Goal: Communication & Community: Answer question/provide support

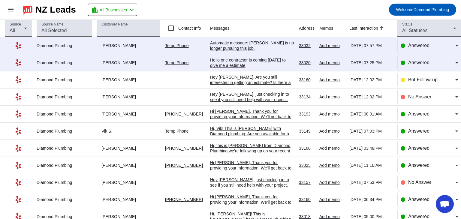
click at [230, 66] on div "Hello one contractor is coming [DATE] to give me a estimate" at bounding box center [252, 62] width 84 height 11
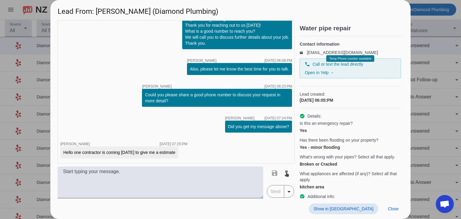
scroll to position [84, 0]
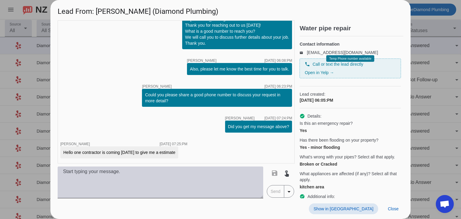
click at [124, 180] on textarea at bounding box center [161, 183] width 206 height 32
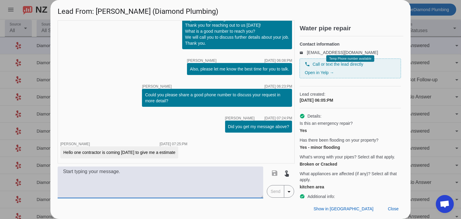
type textarea "h"
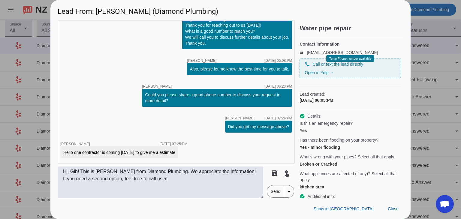
drag, startPoint x: 84, startPoint y: 78, endPoint x: 96, endPoint y: 89, distance: 16.8
click at [83, 78] on div "timer close [PERSON_NAME] [DATE] 06:05:PM timer close [PERSON_NAME] [DATE] 06:0…" at bounding box center [176, 91] width 237 height 143
click at [170, 180] on textarea "Hi, Gib! This is [PERSON_NAME] from Diamond Plumbing. We appreciate the informa…" at bounding box center [161, 183] width 206 height 32
paste textarea "[PHONE_NUMBER]"
type textarea "Hi, Gib! This is [PERSON_NAME] from Diamond Plumbing. We appreciate the informa…"
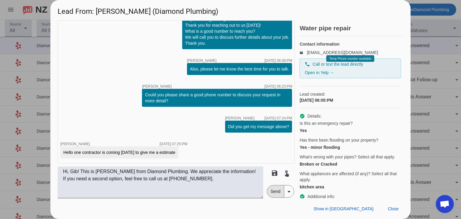
click at [274, 193] on span "Send" at bounding box center [275, 192] width 17 height 12
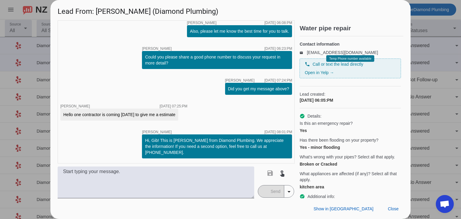
scroll to position [122, 0]
click at [395, 208] on span "Close" at bounding box center [393, 209] width 11 height 5
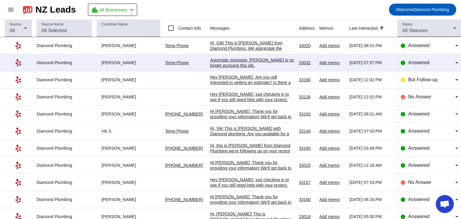
click at [249, 59] on div "Automatic message: [PERSON_NAME] is no longer pursuing this job." at bounding box center [252, 62] width 84 height 11
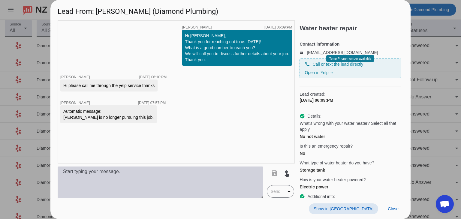
click at [134, 180] on textarea at bounding box center [161, 183] width 206 height 32
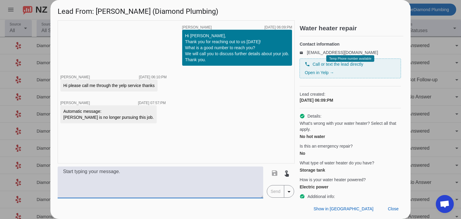
click at [90, 179] on textarea at bounding box center [161, 183] width 206 height 32
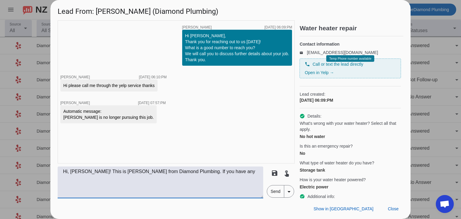
drag, startPoint x: 174, startPoint y: 179, endPoint x: 189, endPoint y: 182, distance: 15.5
click at [174, 179] on textarea "Hi, [PERSON_NAME]! This is [PERSON_NAME] from Diamond Plumbing. If you have any" at bounding box center [161, 183] width 206 height 32
click at [219, 172] on textarea "Hi, [PERSON_NAME]! This is [PERSON_NAME] from Diamond Plumbing. If you have any" at bounding box center [161, 183] width 206 height 32
click at [213, 171] on textarea "Hi, [PERSON_NAME]! This is [PERSON_NAME] from Diamond Plumbing. If you have any" at bounding box center [161, 183] width 206 height 32
paste textarea "ny plumbing service requests that we can assist you with. Please call us back a…"
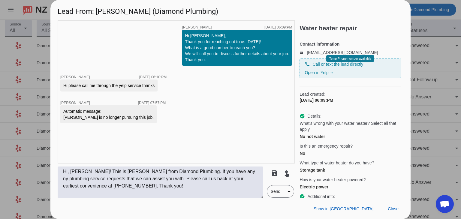
click at [220, 173] on textarea "Hi, [PERSON_NAME]! This is [PERSON_NAME] from Diamond Plumbing. If you have any…" at bounding box center [161, 183] width 206 height 32
click at [146, 180] on textarea "Hi, [PERSON_NAME]! This is [PERSON_NAME] from Diamond Plumbing. If you have any…" at bounding box center [161, 183] width 206 height 32
click at [163, 189] on textarea "Hi, [PERSON_NAME]! This is [PERSON_NAME] from Diamond Plumbing. If you have any…" at bounding box center [161, 183] width 206 height 32
type textarea "Hi, [PERSON_NAME]! This is [PERSON_NAME] from Diamond Plumbing. If you have any…"
click at [276, 193] on span "Send" at bounding box center [275, 192] width 17 height 12
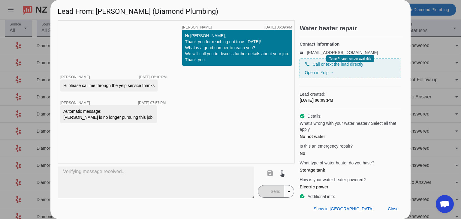
type textarea "Hi, [PERSON_NAME]! This is [PERSON_NAME] from Diamond Plumbing. If you have any…"
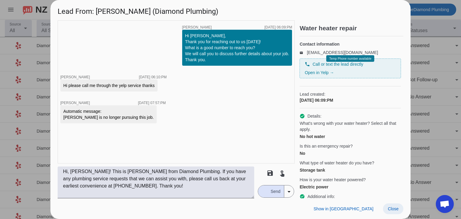
click at [389, 211] on span "Close" at bounding box center [393, 209] width 11 height 5
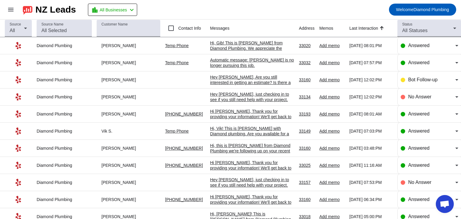
click at [289, 11] on mat-toolbar-row "menu NZ Leads location_city All Businesses chevron_left Welcome Diamond Plumbing" at bounding box center [230, 9] width 461 height 19
